Goal: Check status: Check status

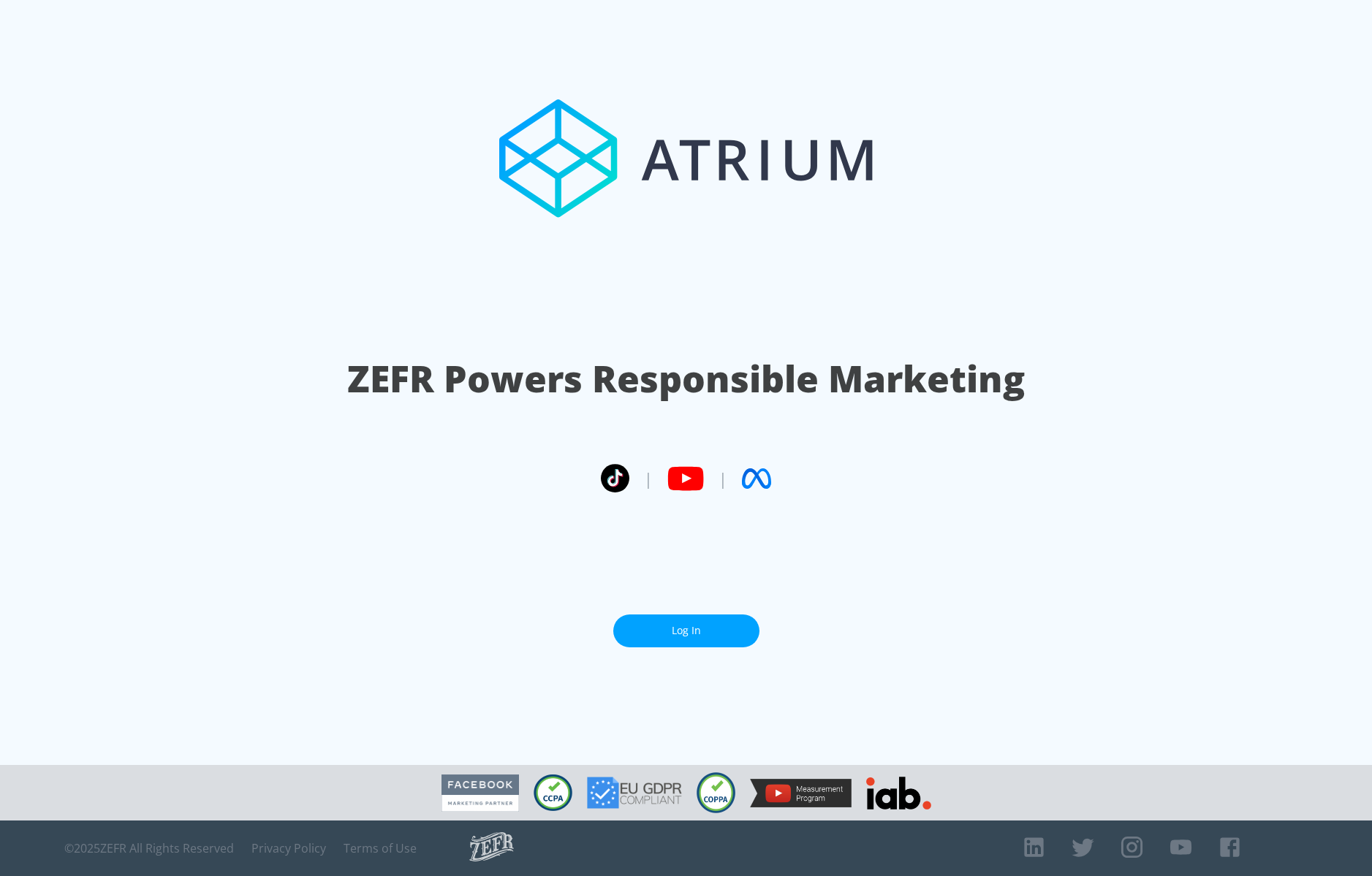
click at [677, 624] on link "Log In" at bounding box center [686, 631] width 146 height 33
click at [660, 632] on link "Log In" at bounding box center [686, 631] width 146 height 33
click at [670, 634] on link "Log In" at bounding box center [686, 631] width 146 height 33
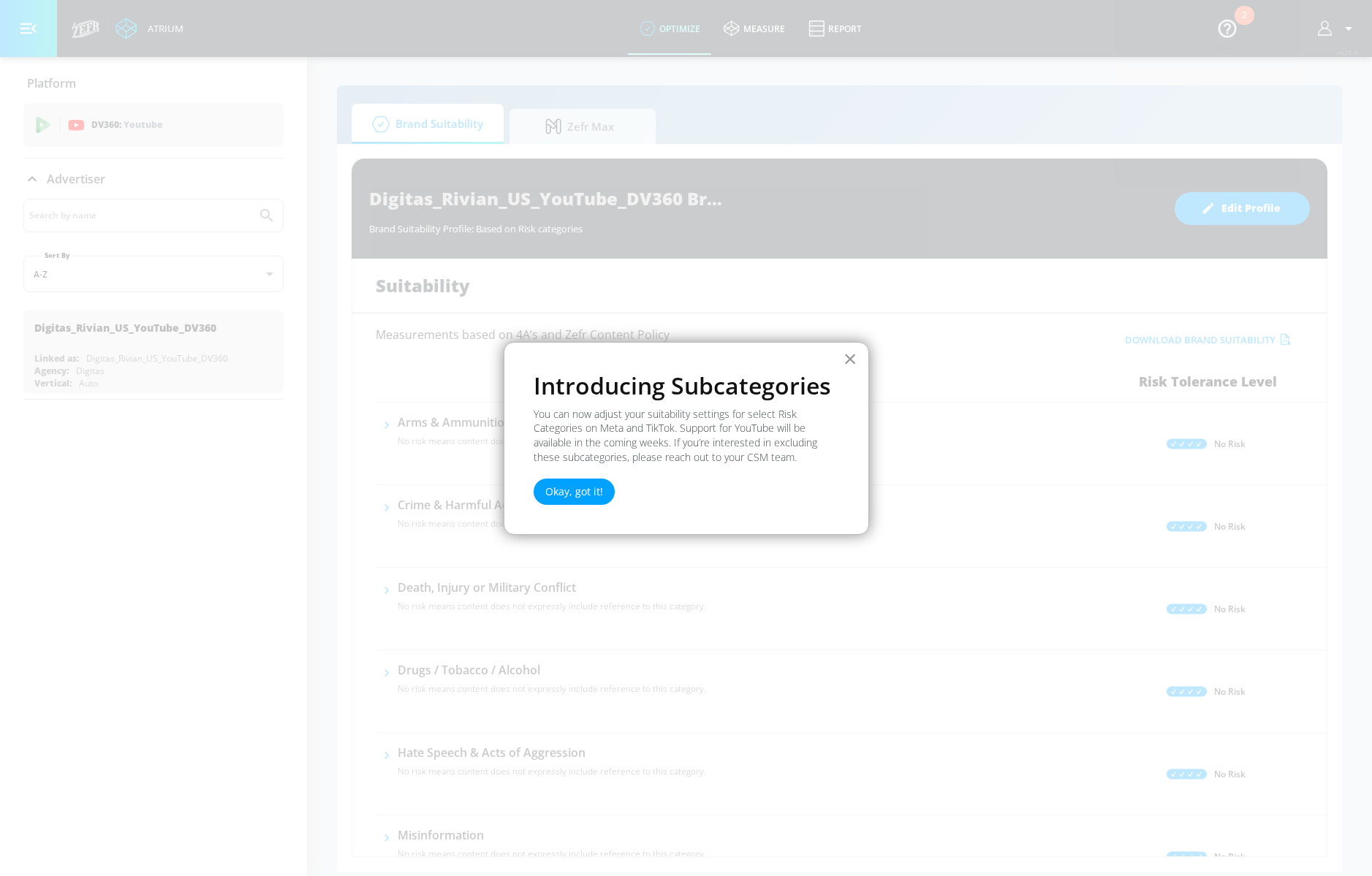
click at [852, 365] on button "×" at bounding box center [850, 359] width 14 height 23
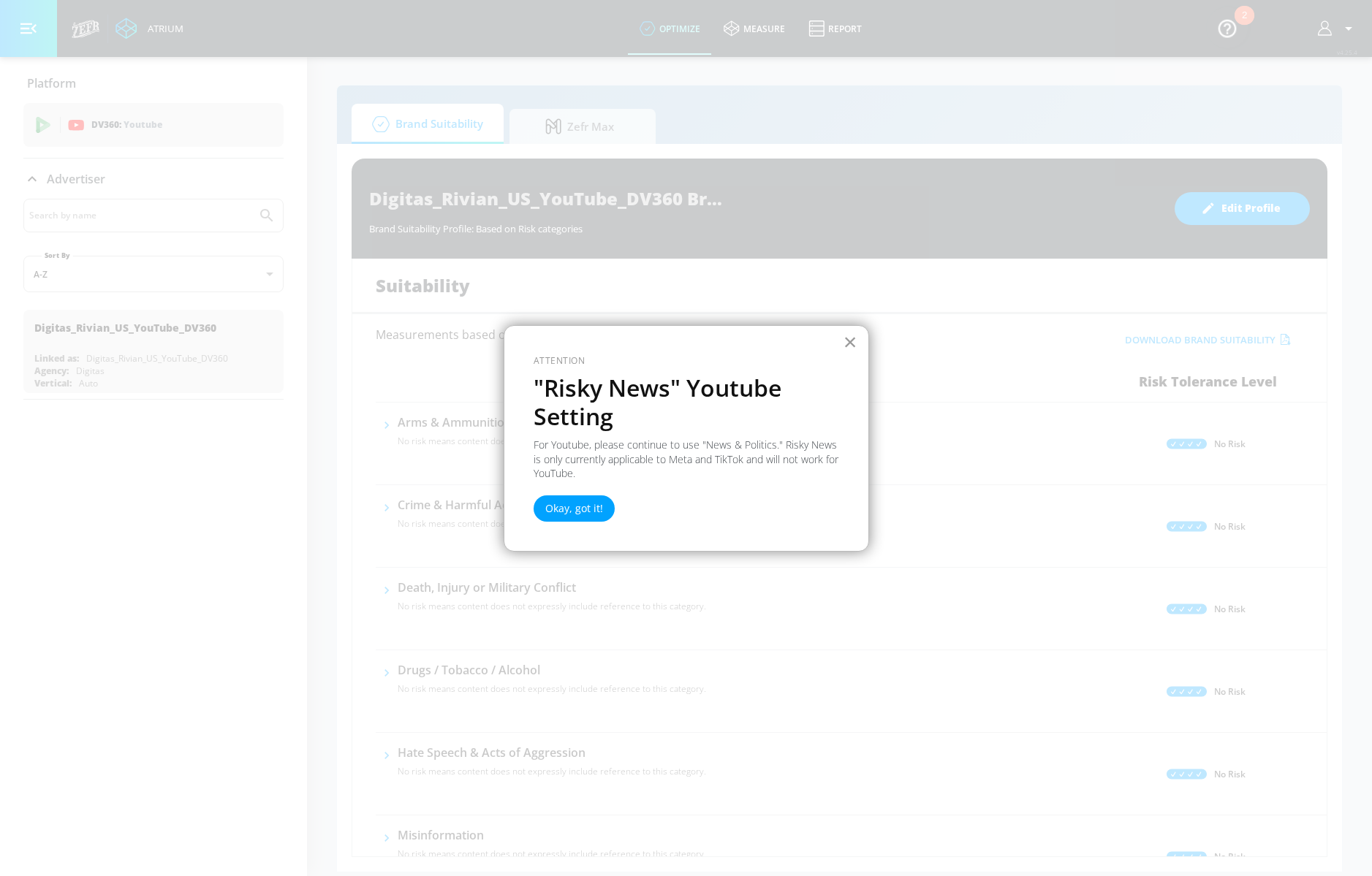
click at [845, 341] on button "×" at bounding box center [850, 342] width 14 height 23
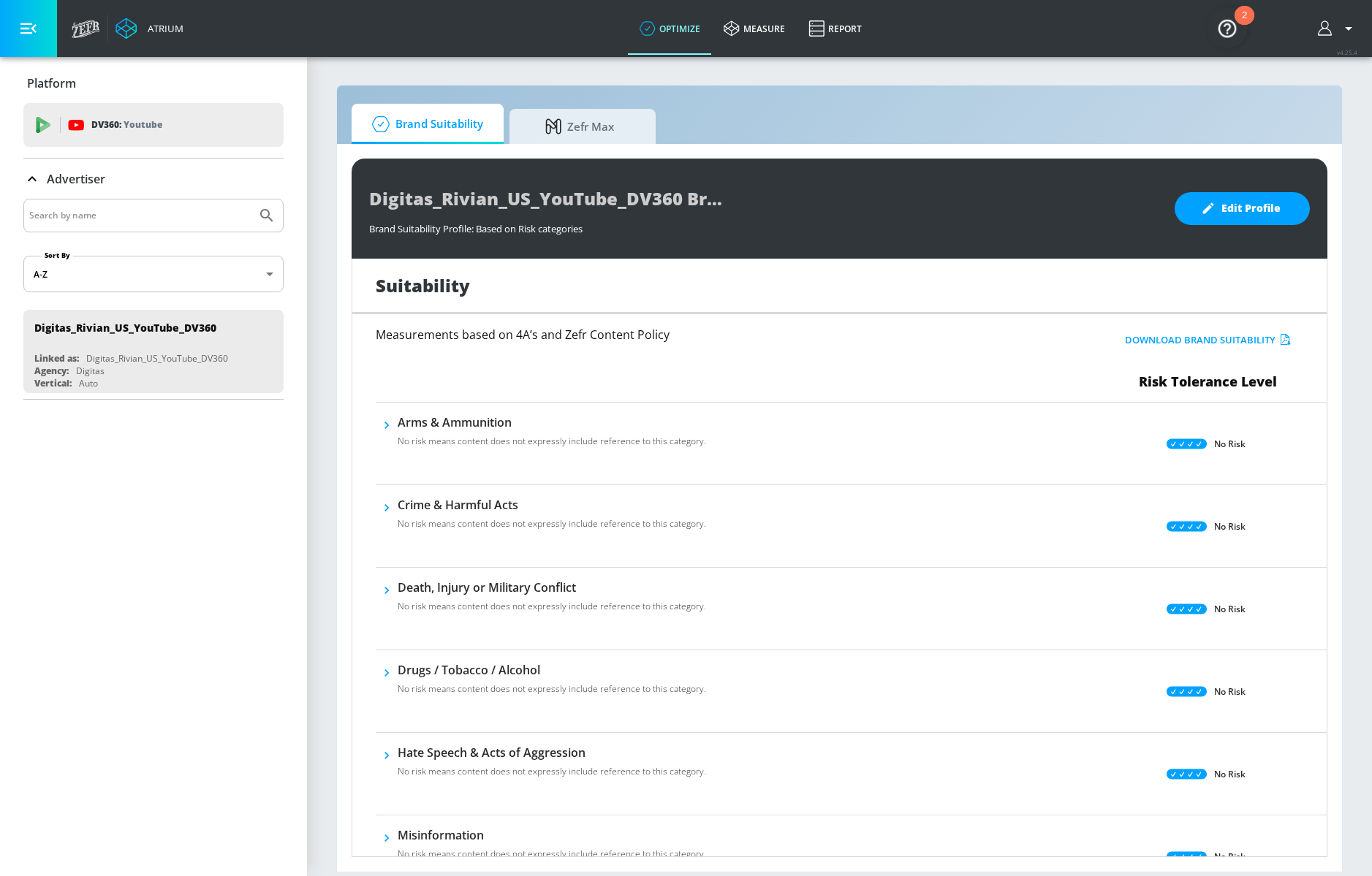
click at [38, 30] on button "button" at bounding box center [28, 28] width 57 height 57
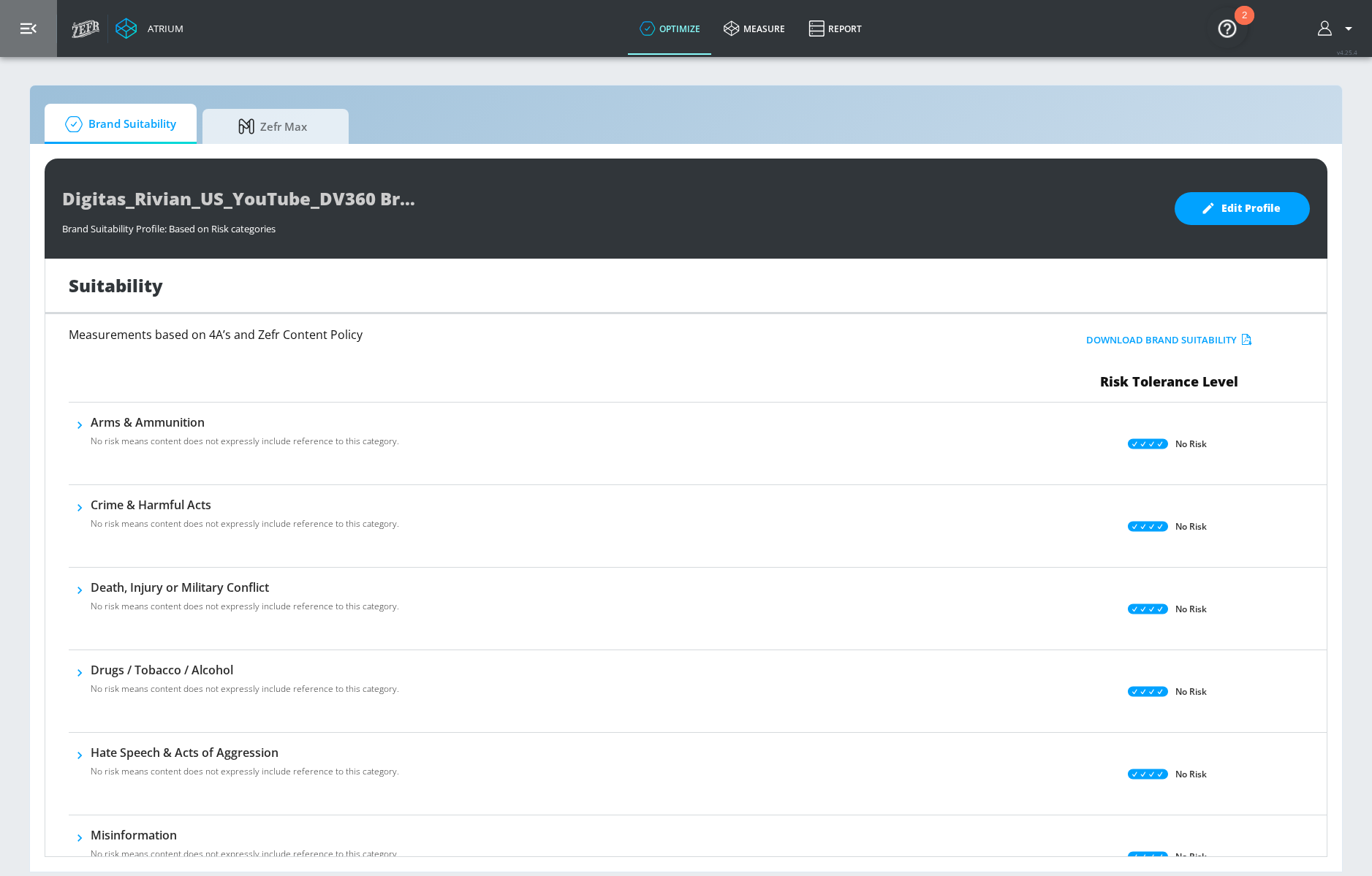
click at [38, 30] on button "button" at bounding box center [28, 28] width 57 height 57
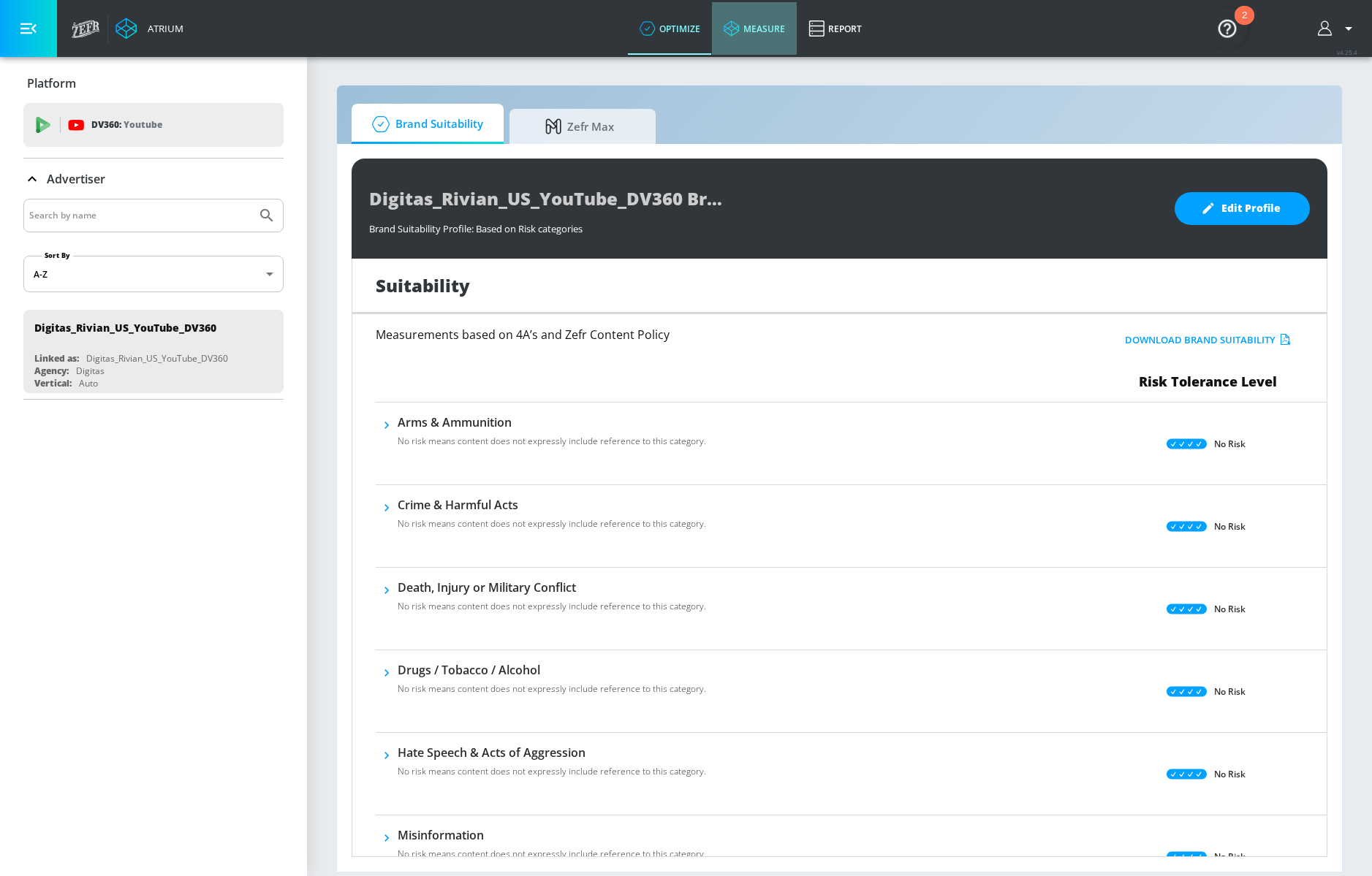
click at [729, 29] on icon at bounding box center [731, 28] width 16 height 16
